Goal: Navigation & Orientation: Find specific page/section

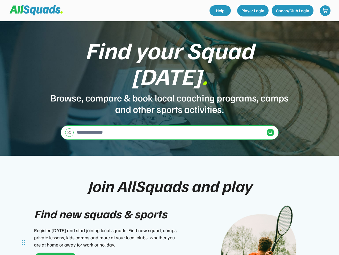
click at [169, 128] on div "Find your Squad [DATE] . Browse, compare & book local coaching programs, camps …" at bounding box center [169, 88] width 339 height 134
click at [169, 138] on div "Find your Squad [DATE] . Browse, compare & book local coaching programs, camps …" at bounding box center [169, 88] width 339 height 134
click at [169, 92] on div "Browse, compare & book local coaching programs, camps and other sports activiti…" at bounding box center [169, 103] width 239 height 23
click at [170, 72] on div "Find your Squad [DATE] ." at bounding box center [169, 63] width 239 height 52
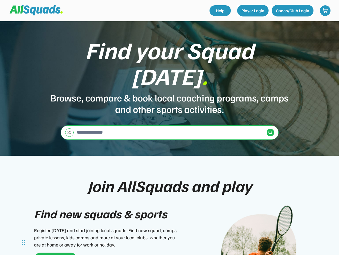
click at [169, 59] on div "Find your Squad [DATE] ." at bounding box center [169, 63] width 239 height 52
click at [170, 92] on div "Browse, compare & book local coaching programs, camps and other sports activiti…" at bounding box center [169, 103] width 239 height 23
click at [170, 127] on input "input" at bounding box center [170, 132] width 189 height 11
click at [69, 131] on img at bounding box center [69, 133] width 4 height 4
